Goal: Information Seeking & Learning: Check status

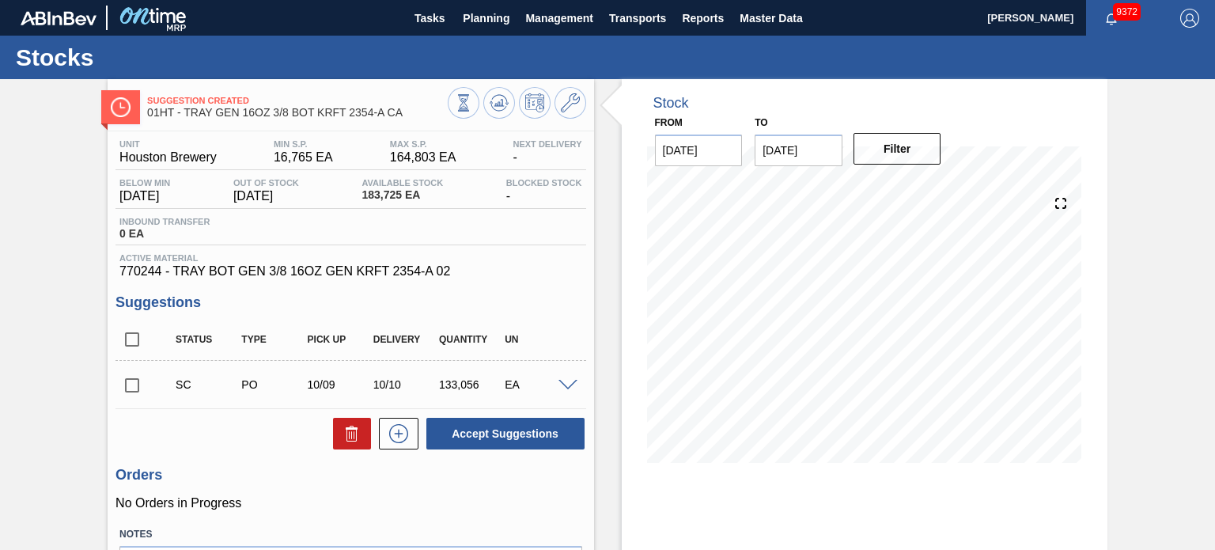
click at [586, 263] on div "Unit Houston Brewery MIN S.P. 16,765 EA [PERSON_NAME] 164,803 EA Next Delivery …" at bounding box center [351, 387] width 486 height 513
click at [483, 27] on span "Planning" at bounding box center [486, 18] width 47 height 19
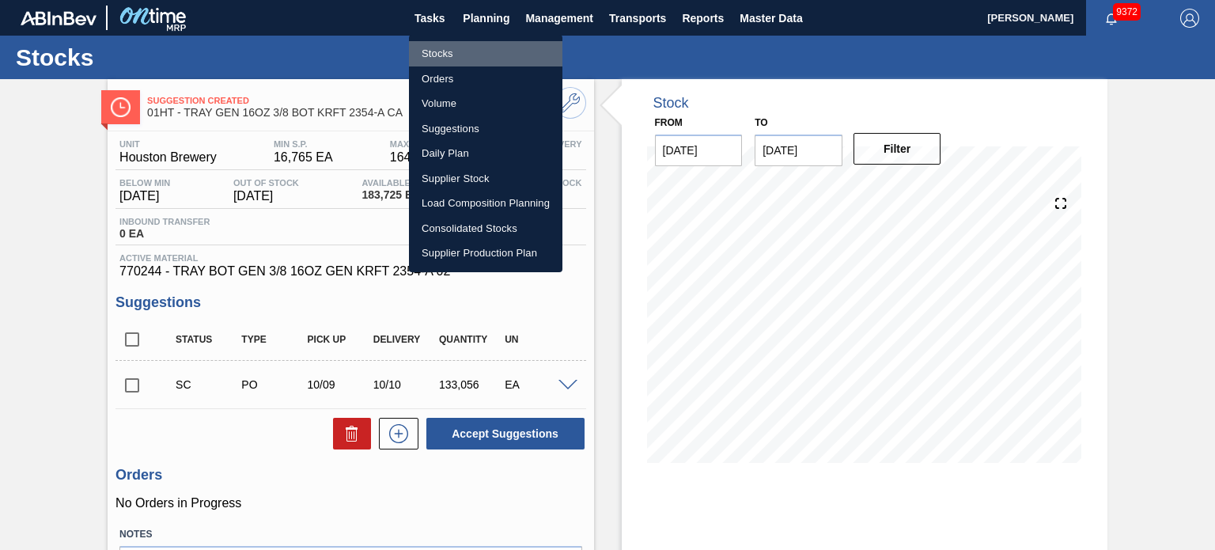
click at [462, 55] on li "Stocks" at bounding box center [485, 53] width 153 height 25
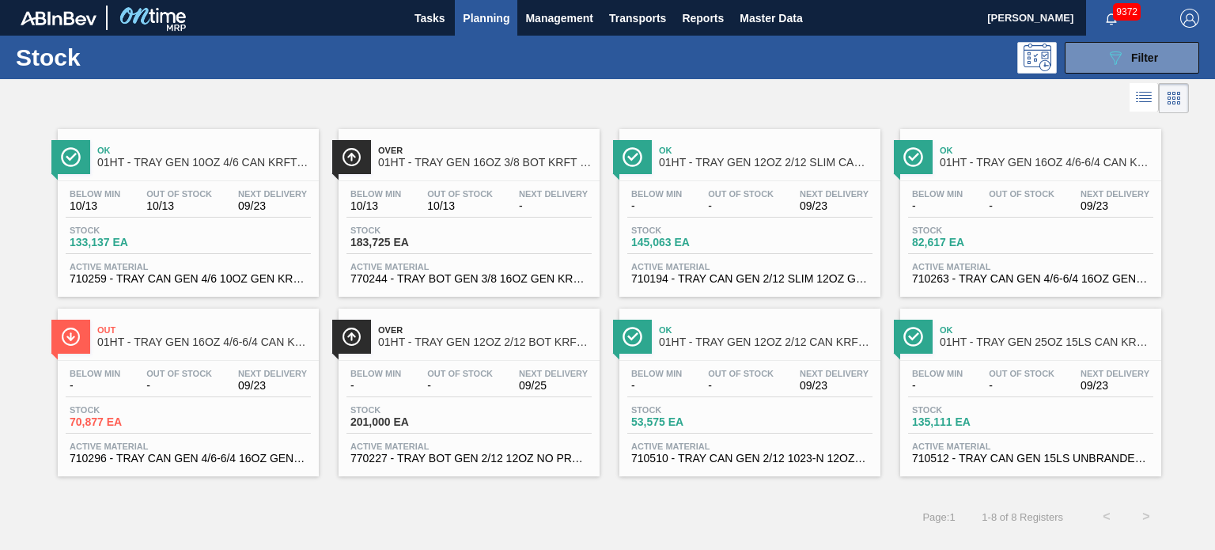
click at [192, 146] on span "Ok" at bounding box center [204, 150] width 214 height 9
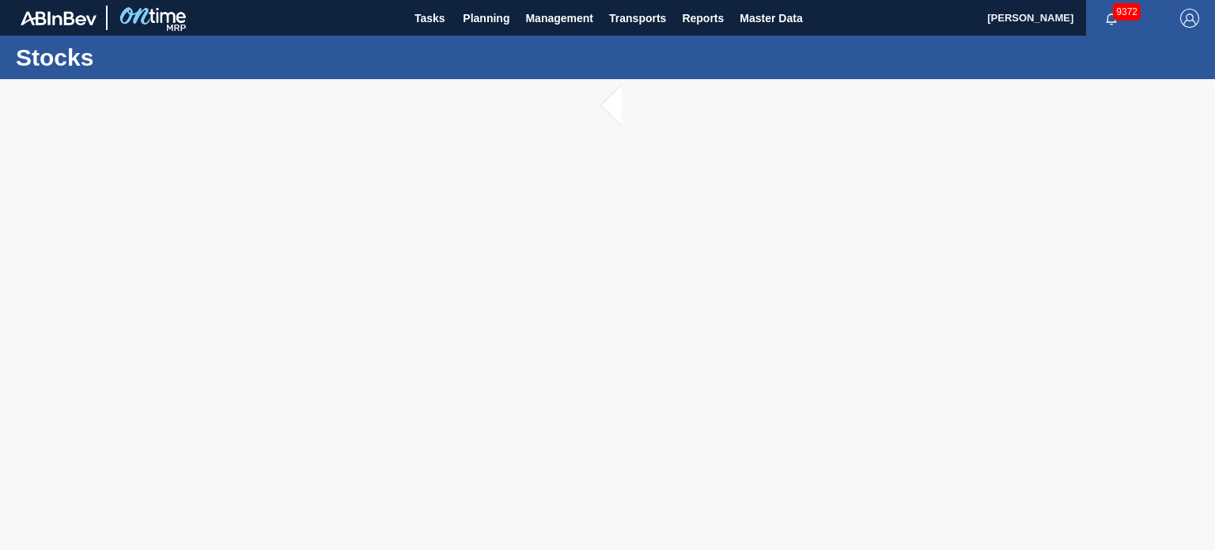
click at [630, 331] on circle at bounding box center [607, 314] width 59 height 59
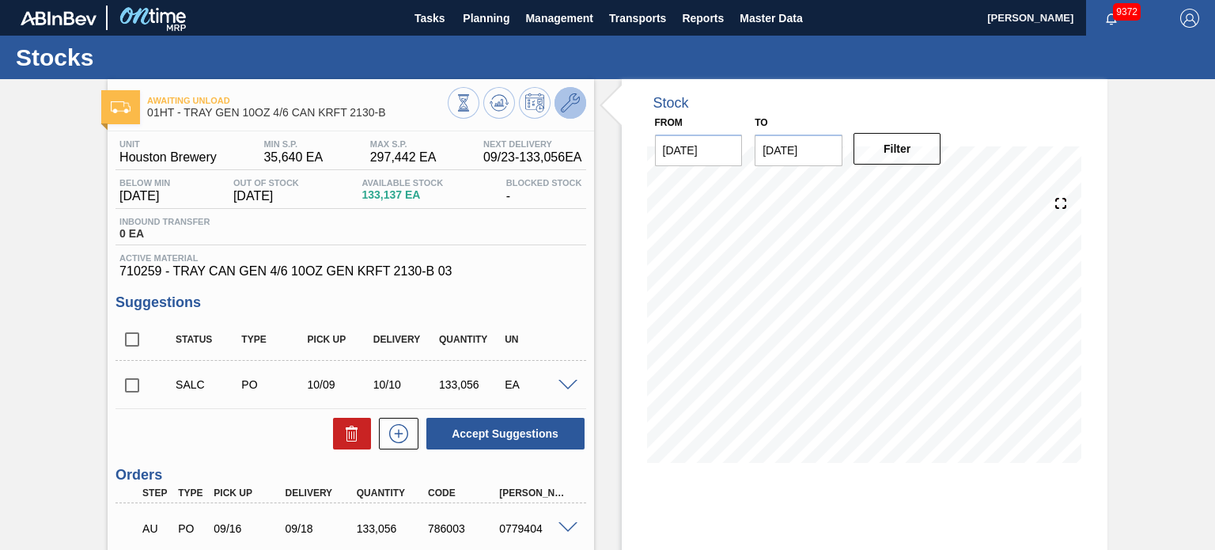
click at [575, 100] on icon at bounding box center [570, 102] width 19 height 19
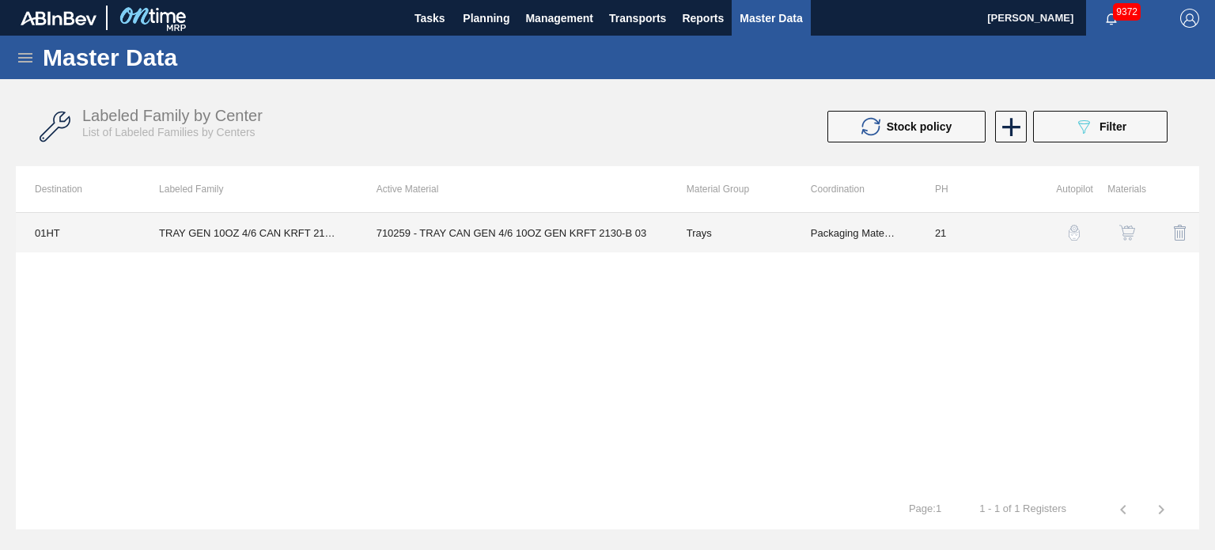
click at [530, 236] on td "710259 - TRAY CAN GEN 4/6 10OZ GEN KRFT 2130-B 03" at bounding box center [513, 233] width 310 height 40
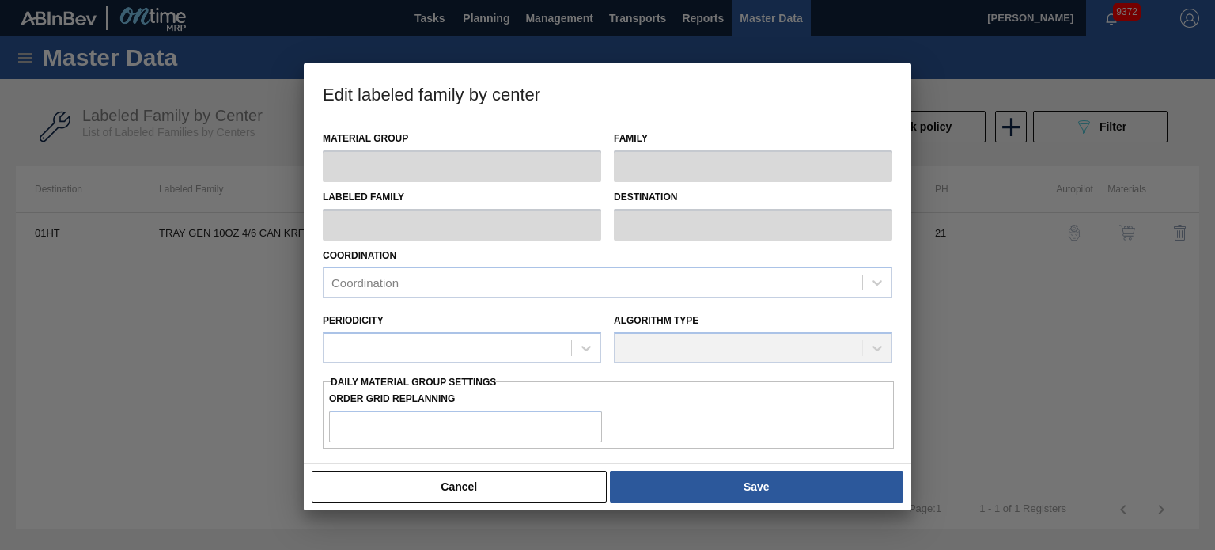
type input "Trays"
type input "TRAY GEN 10OZ 4/6 CAN KRFT 2130-B"
type input "01HT - Houston Brewery"
type input "21"
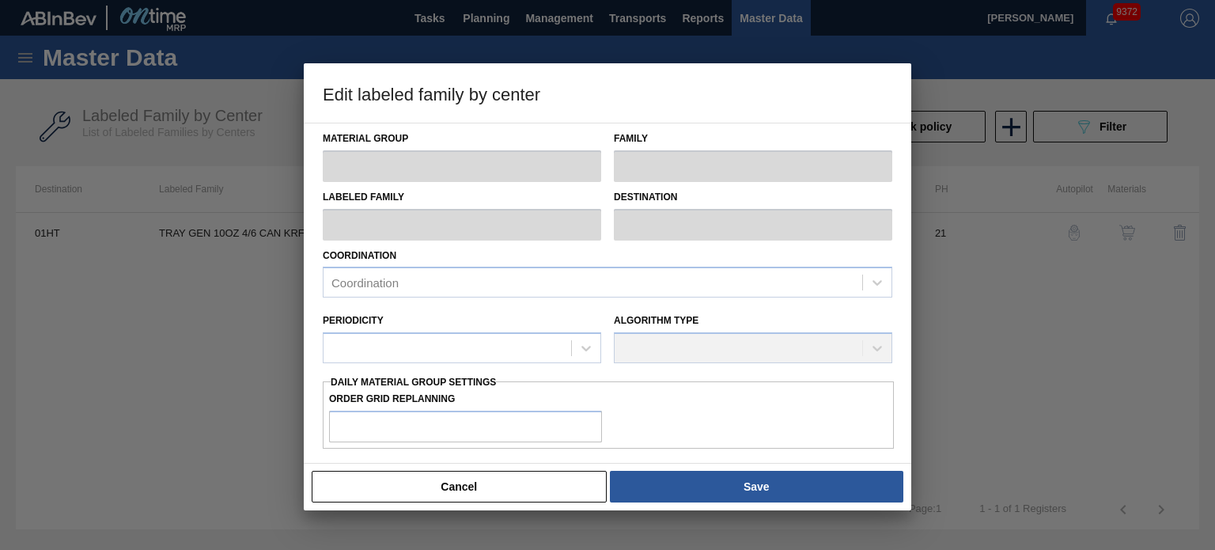
type input "35,640"
type input "297,442"
type input "30"
type input "114,181"
checkbox input "true"
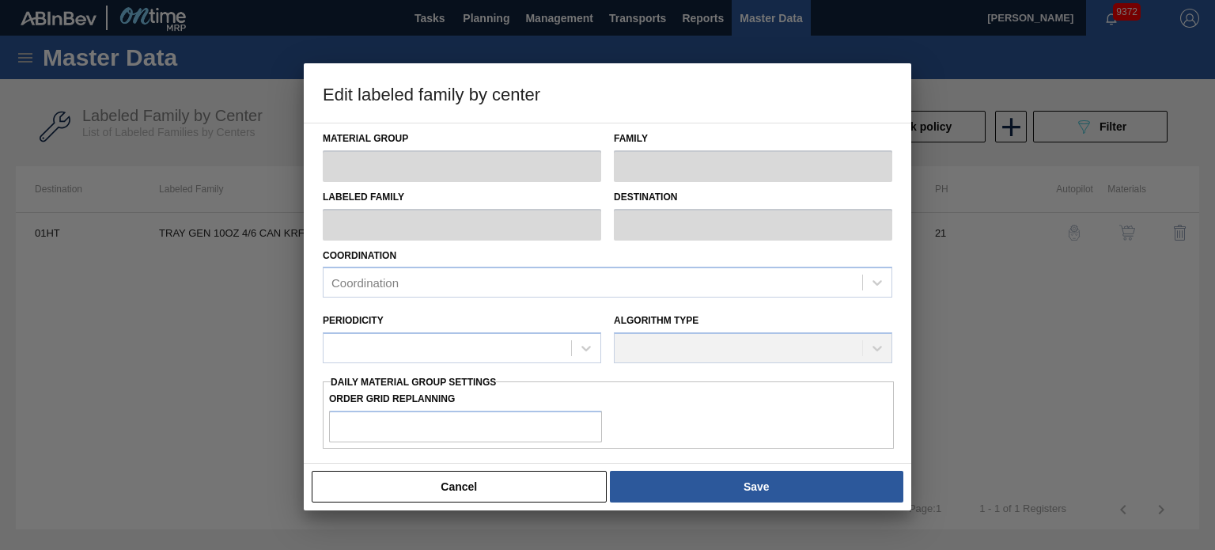
checkbox input "true"
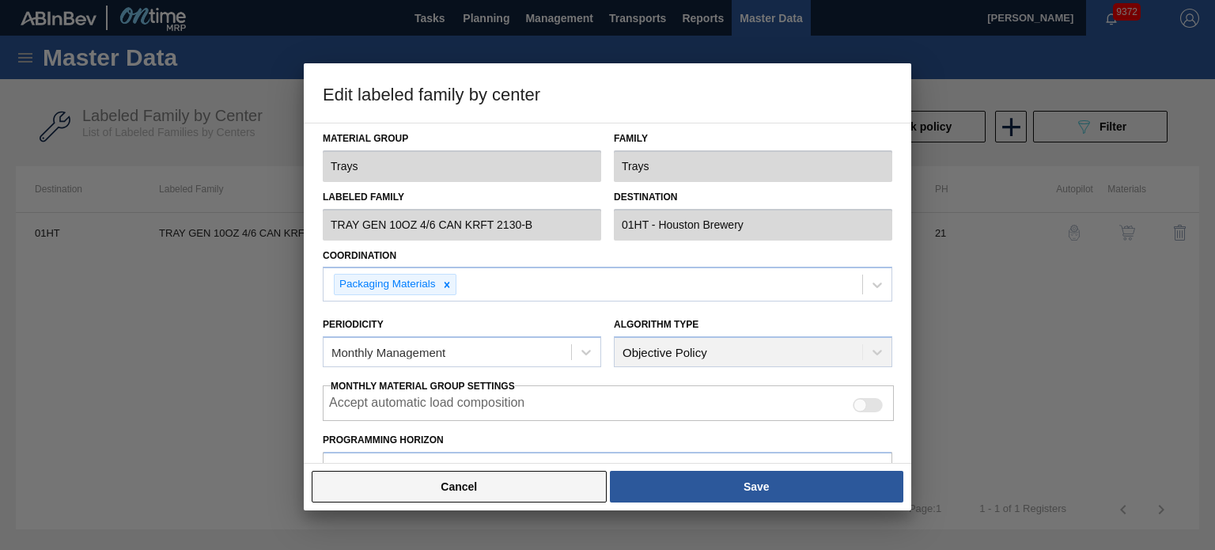
click at [478, 482] on button "Cancel" at bounding box center [459, 487] width 295 height 32
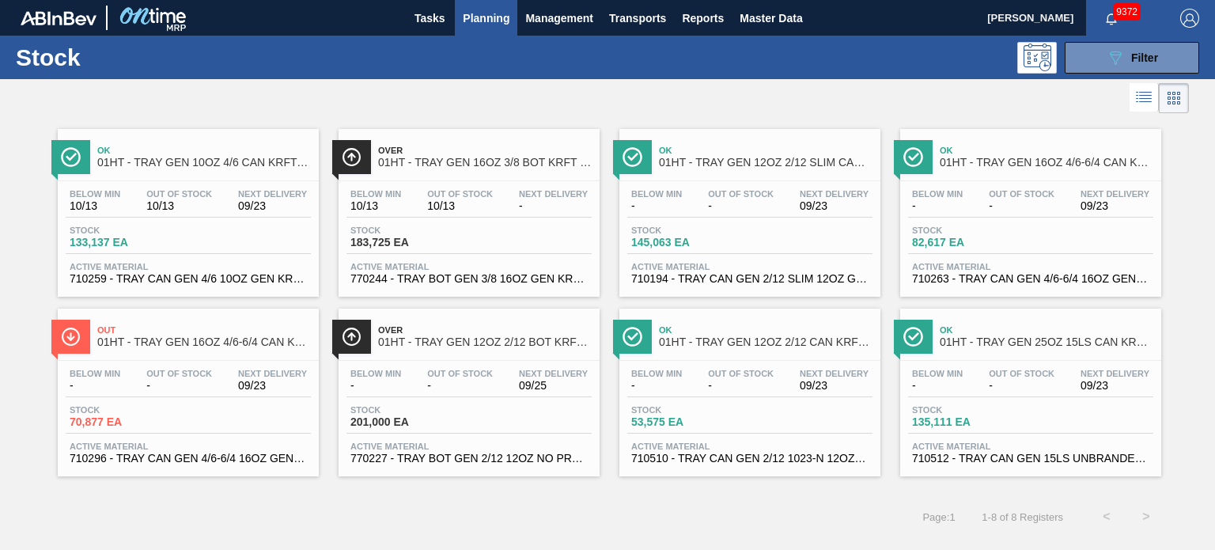
click at [753, 173] on div "Ok 01HT - TRAY GEN 12OZ 2/12 SLIM CAN KRFT 1724-C" at bounding box center [766, 157] width 214 height 36
click at [994, 129] on div "Ok 01HT - TRAY GEN 16OZ 4/6-6/4 CAN KRFT 1986-D" at bounding box center [1030, 151] width 261 height 44
click at [733, 335] on div "Ok 01HT - TRAY GEN 12OZ 2/12 CAN KRFT 1023-N" at bounding box center [766, 337] width 214 height 36
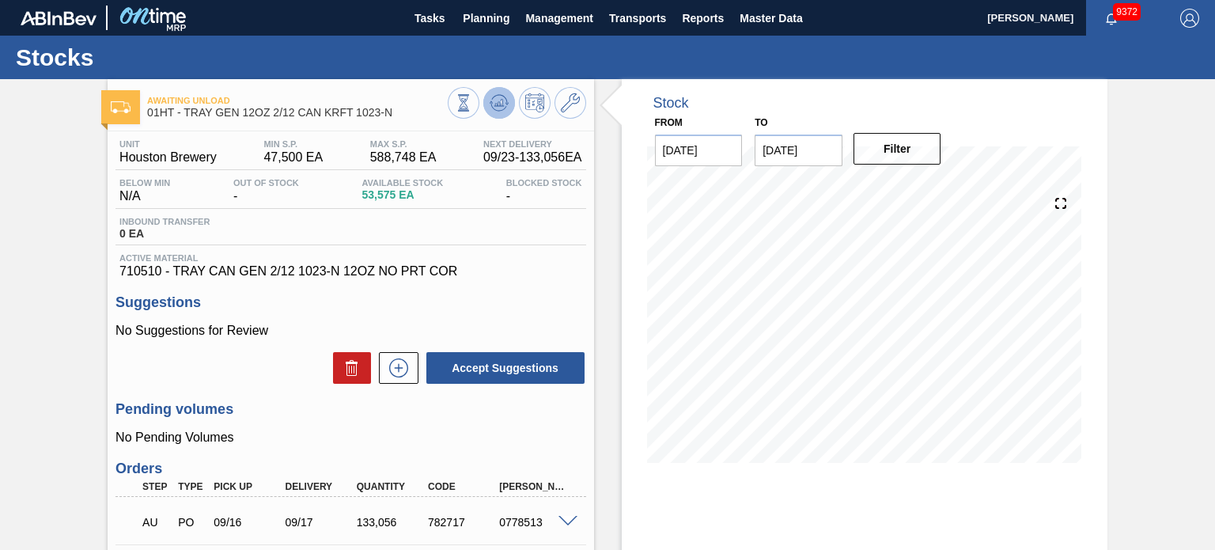
click at [500, 98] on icon at bounding box center [499, 102] width 19 height 19
